Goal: Task Accomplishment & Management: Manage account settings

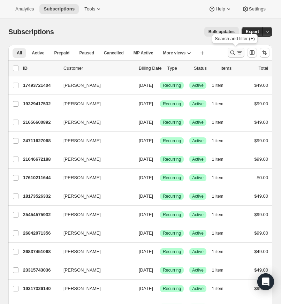
click at [234, 52] on icon "Search and filter results" at bounding box center [232, 52] width 7 height 7
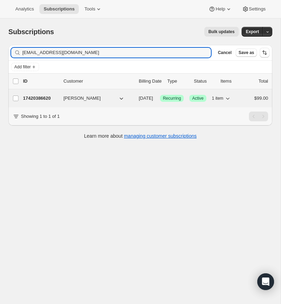
type input "[EMAIL_ADDRESS][DOMAIN_NAME]"
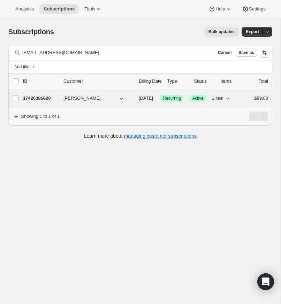
click at [36, 98] on p "17420386620" at bounding box center [40, 98] width 35 height 7
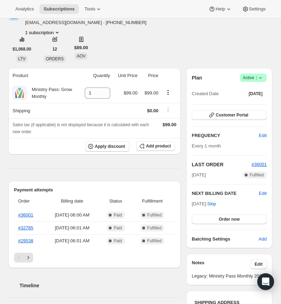
scroll to position [46, 0]
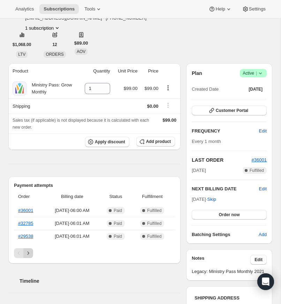
click at [29, 257] on icon "Next" at bounding box center [28, 253] width 7 height 7
click at [30, 257] on icon "Next" at bounding box center [28, 253] width 7 height 7
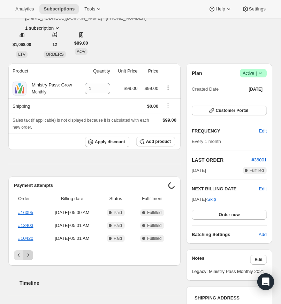
click at [29, 259] on icon "Next" at bounding box center [28, 255] width 7 height 7
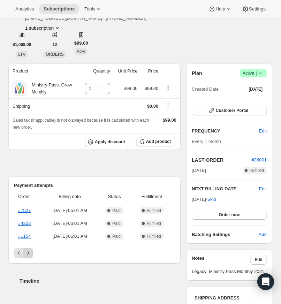
click at [30, 257] on icon "Next" at bounding box center [28, 253] width 7 height 7
click at [23, 239] on link "#1154" at bounding box center [24, 236] width 13 height 5
click at [17, 257] on icon "Previous" at bounding box center [18, 253] width 7 height 7
click at [15, 257] on icon "Previous" at bounding box center [18, 253] width 7 height 7
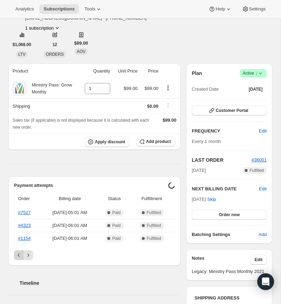
click at [15, 259] on icon "Previous" at bounding box center [18, 255] width 7 height 7
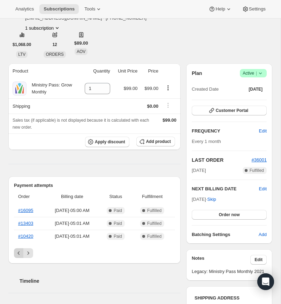
click at [17, 257] on icon "Previous" at bounding box center [18, 253] width 7 height 7
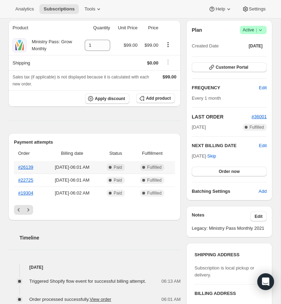
scroll to position [66, 0]
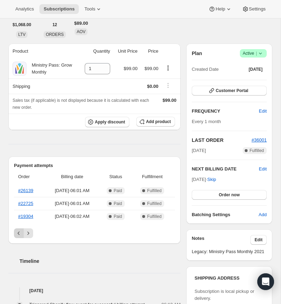
click at [17, 237] on icon "Previous" at bounding box center [18, 233] width 7 height 7
click at [17, 238] on div "Pagination" at bounding box center [19, 234] width 10 height 10
click at [25, 193] on link "#36001" at bounding box center [25, 190] width 15 height 5
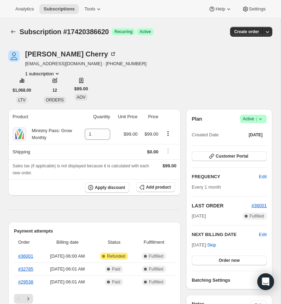
click at [261, 117] on icon at bounding box center [260, 119] width 7 height 7
click at [246, 144] on span "Cancel subscription" at bounding box center [251, 144] width 39 height 5
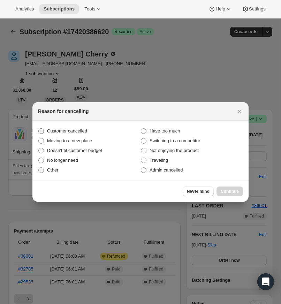
click at [41, 131] on span ":r15:" at bounding box center [41, 131] width 6 height 6
click at [39, 129] on input "Customer cancelled" at bounding box center [38, 128] width 0 height 0
radio input "true"
click at [228, 189] on button "Continue" at bounding box center [230, 192] width 27 height 10
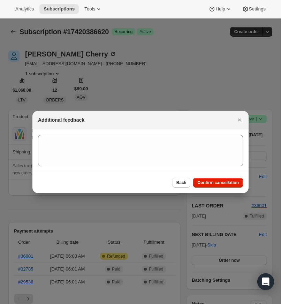
click at [219, 182] on span "Confirm cancellation" at bounding box center [219, 183] width 42 height 6
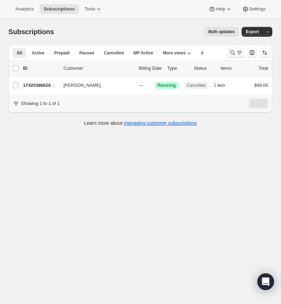
click at [233, 53] on icon "Search and filter results" at bounding box center [232, 52] width 7 height 7
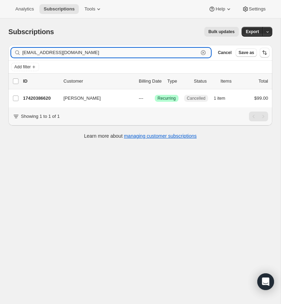
drag, startPoint x: 203, startPoint y: 52, endPoint x: 142, endPoint y: 53, distance: 60.8
click at [203, 52] on icon "button" at bounding box center [203, 52] width 7 height 7
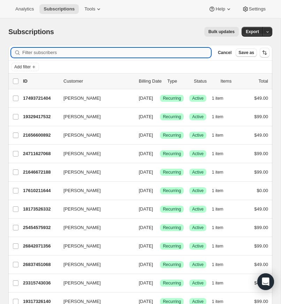
paste input "cmbenn11@gmail.com"
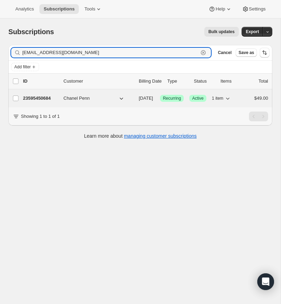
type input "cmbenn11@gmail.com"
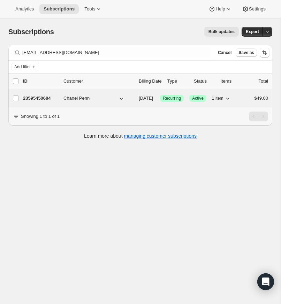
click at [45, 97] on p "23595450684" at bounding box center [40, 98] width 35 height 7
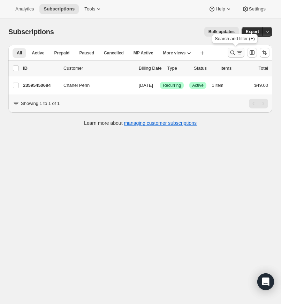
click at [231, 51] on icon "Search and filter results" at bounding box center [232, 52] width 7 height 7
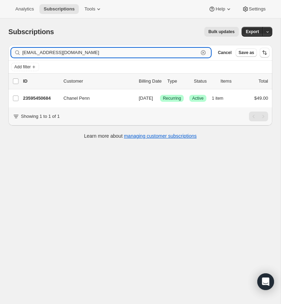
drag, startPoint x: 203, startPoint y: 52, endPoint x: 192, endPoint y: 52, distance: 10.8
click at [203, 52] on icon "button" at bounding box center [203, 52] width 7 height 7
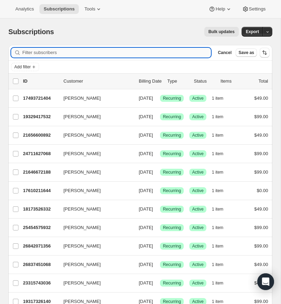
paste input "tedrollins@bellsouth.net"
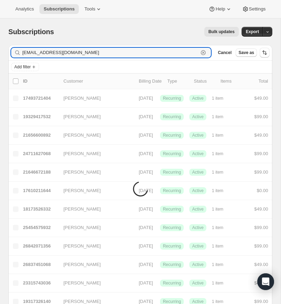
type input "tedrollins@bellsouth.net"
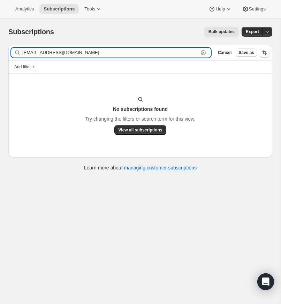
click at [80, 52] on input "tedrollins@bellsouth.net" at bounding box center [110, 53] width 176 height 10
drag, startPoint x: 204, startPoint y: 52, endPoint x: 102, endPoint y: 57, distance: 102.1
click at [203, 52] on icon "button" at bounding box center [203, 52] width 7 height 7
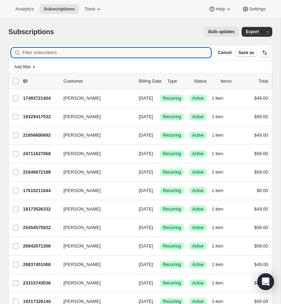
paste input "kgdakwa@gmail.com"
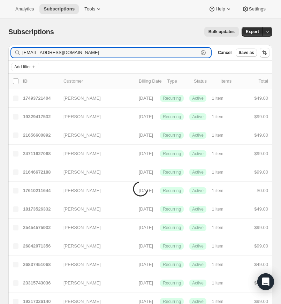
type input "kgdakwa@gmail.com"
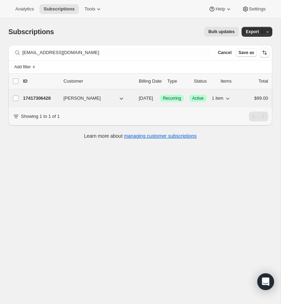
click at [42, 98] on p "17417306428" at bounding box center [40, 98] width 35 height 7
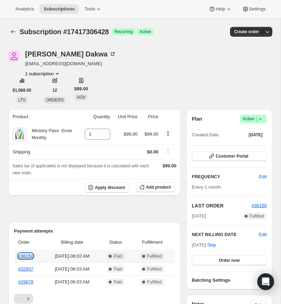
click at [26, 259] on link "#36150" at bounding box center [25, 256] width 15 height 5
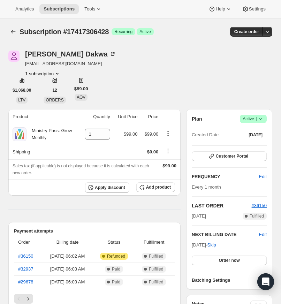
click at [261, 118] on icon at bounding box center [260, 119] width 7 height 7
click at [244, 145] on span "Cancel subscription" at bounding box center [251, 144] width 39 height 5
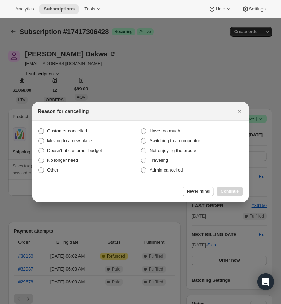
click at [38, 130] on span ":r15:" at bounding box center [41, 131] width 6 height 6
click at [38, 129] on input "Customer cancelled" at bounding box center [38, 128] width 0 height 0
radio input "true"
click at [230, 189] on button "Continue" at bounding box center [230, 192] width 27 height 10
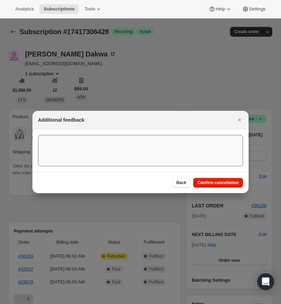
click at [215, 181] on span "Confirm cancellation" at bounding box center [219, 183] width 42 height 6
